Goal: Find specific page/section: Find specific page/section

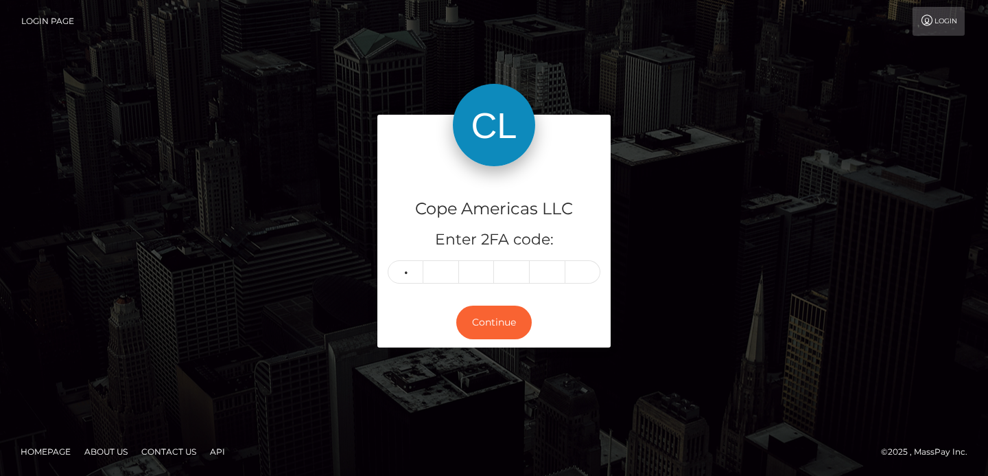
type input "4"
type input "6"
type input "2"
type input "4"
type input "7"
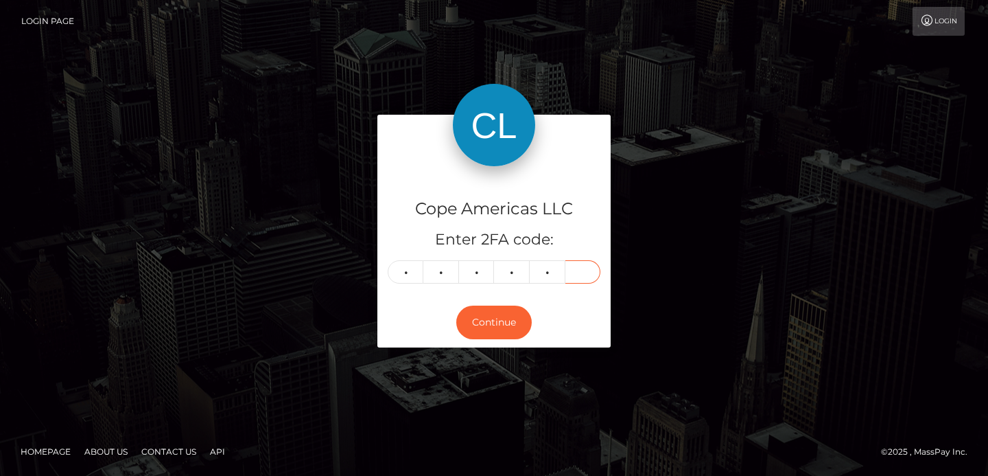
type input "1"
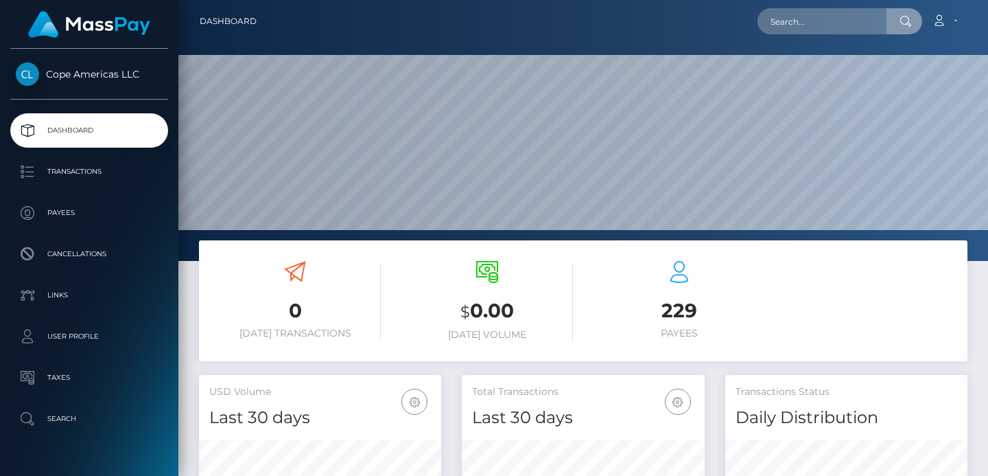
scroll to position [243, 242]
type input "https://teams.microsoft.com/l/message/19:d680255b612441d89480100e3b534453@threa…"
paste input "56345"
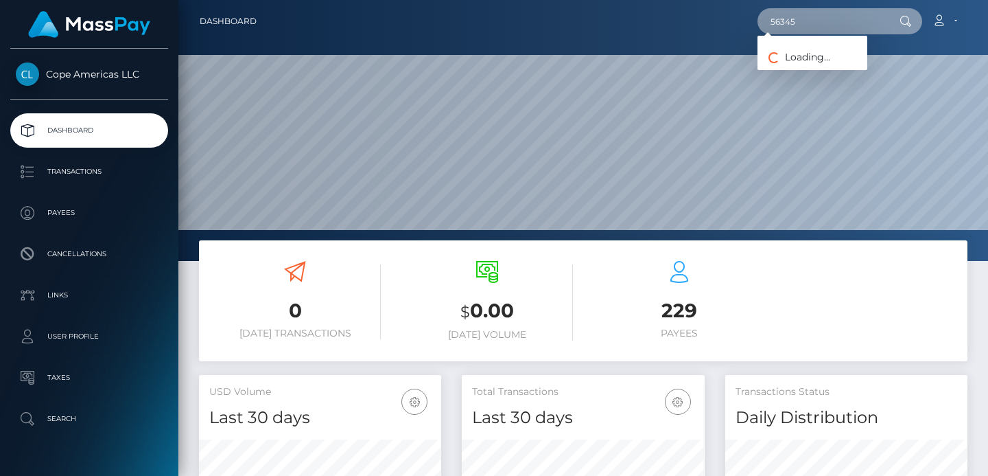
type input "56345"
click at [377, 377] on div "USD Volume Last 30 days Last 30 days Last 60 days Last 90 days" at bounding box center [320, 402] width 242 height 54
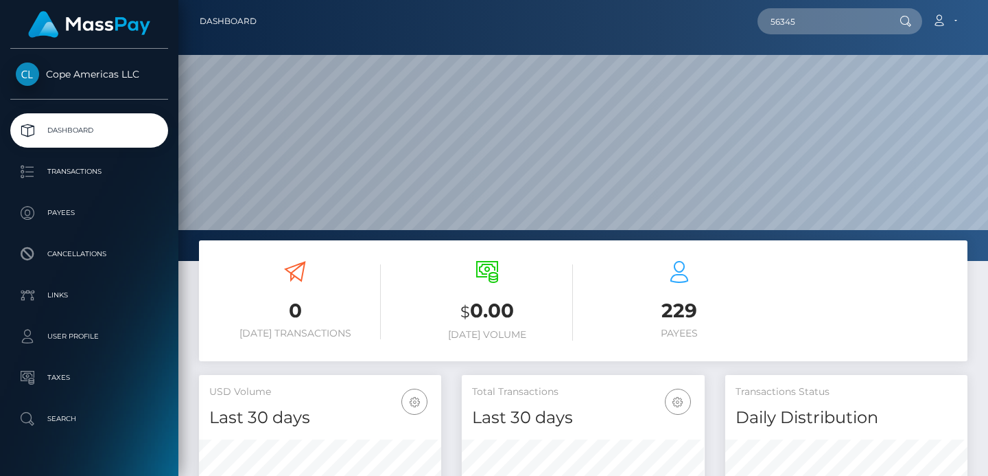
click at [374, 375] on div "USD Volume Last 30 days Last 30 days Last 60 days Last 90 days" at bounding box center [320, 402] width 242 height 54
click at [803, 17] on input "56345" at bounding box center [822, 21] width 129 height 26
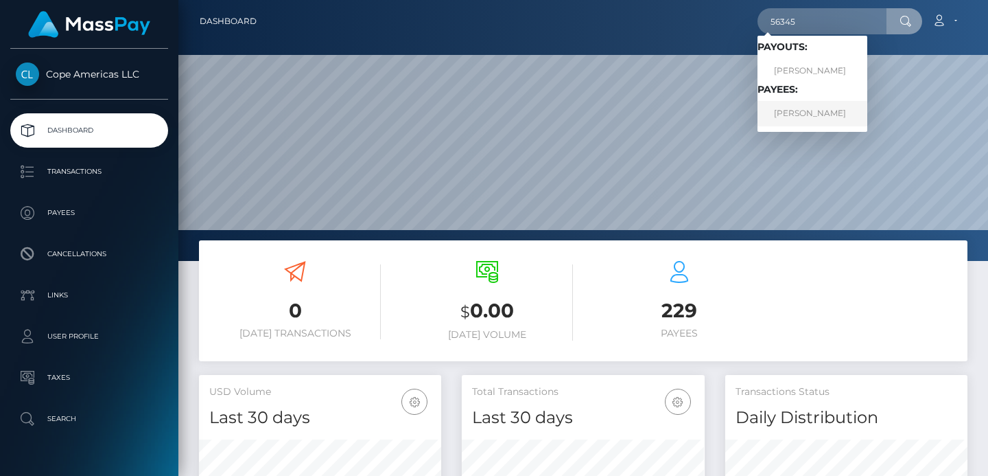
click at [852, 114] on link "JASNA MITRIKJ STANOJKOVSKI" at bounding box center [813, 113] width 110 height 25
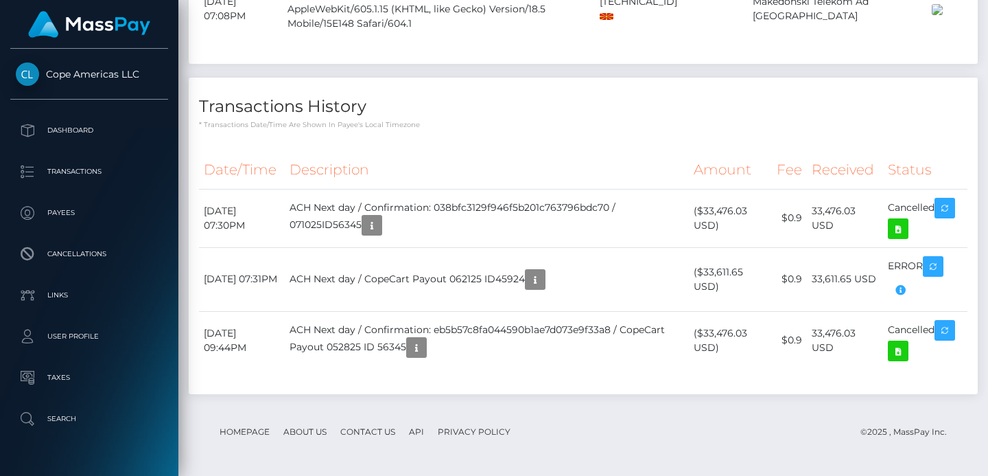
scroll to position [1884, 0]
